Goal: Transaction & Acquisition: Purchase product/service

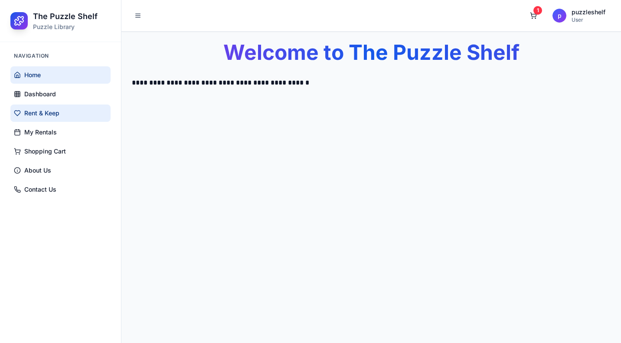
click at [66, 115] on link "Rent & Keep" at bounding box center [60, 113] width 100 height 17
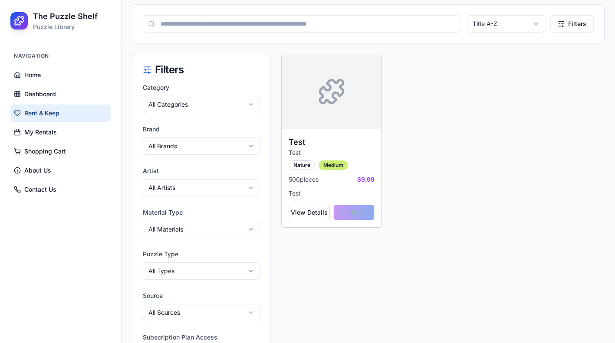
scroll to position [23, 0]
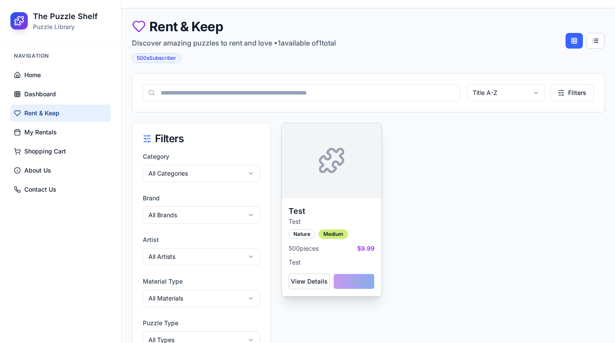
click at [324, 128] on div at bounding box center [331, 160] width 100 height 75
click at [351, 285] on div "View Details In Cart" at bounding box center [331, 282] width 86 height 16
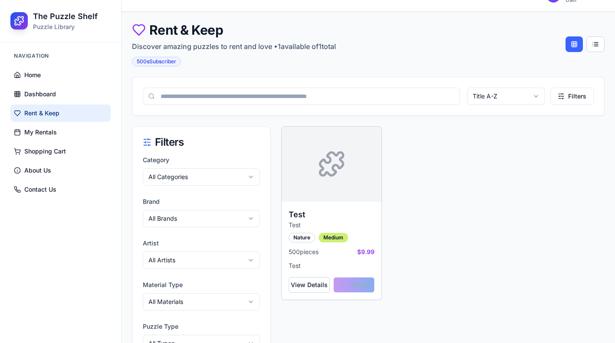
scroll to position [0, 0]
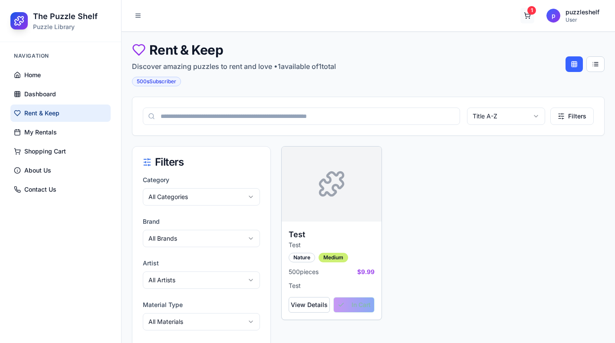
click at [526, 14] on button "1" at bounding box center [527, 16] width 14 height 16
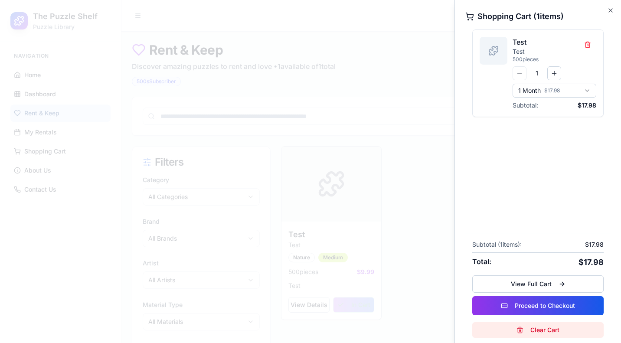
click at [544, 328] on button "Clear Cart" at bounding box center [537, 330] width 131 height 16
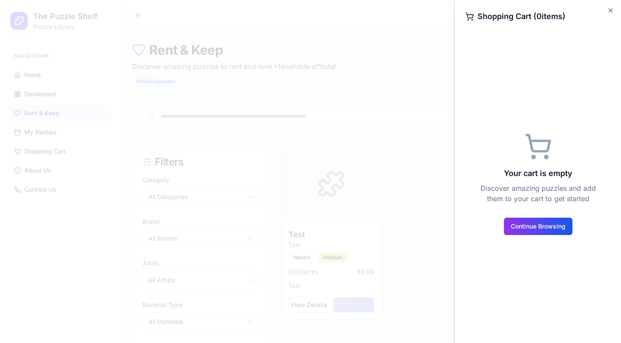
click at [417, 131] on div at bounding box center [310, 171] width 621 height 343
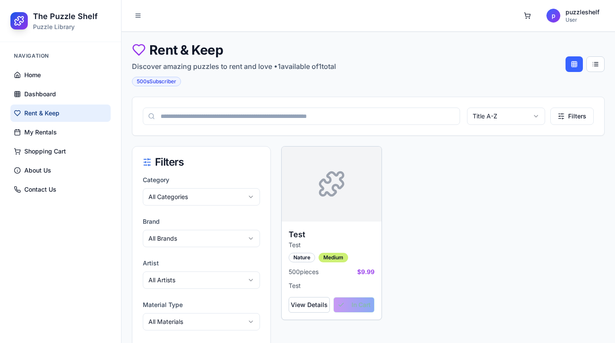
click at [446, 219] on div "Test Test Nature Medium 500 pieces $9.99 Test View Details In Cart" at bounding box center [442, 233] width 323 height 174
click at [528, 15] on button "button" at bounding box center [527, 16] width 14 height 16
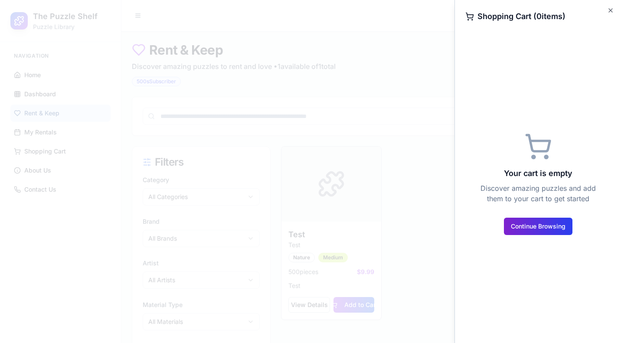
click at [533, 227] on button "Continue Browsing" at bounding box center [538, 226] width 69 height 17
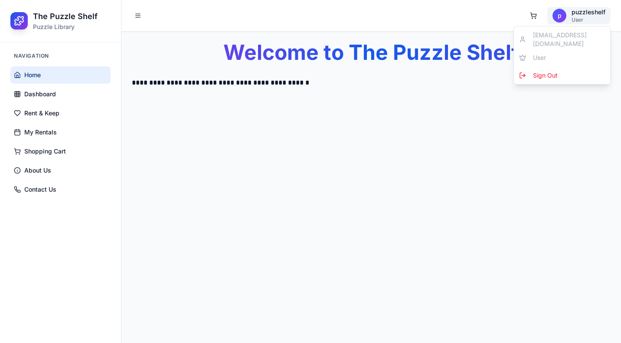
click at [568, 8] on html "**********" at bounding box center [310, 171] width 621 height 343
click at [555, 71] on span "Sign Out" at bounding box center [545, 75] width 25 height 9
